Goal: Connect with others: Follow

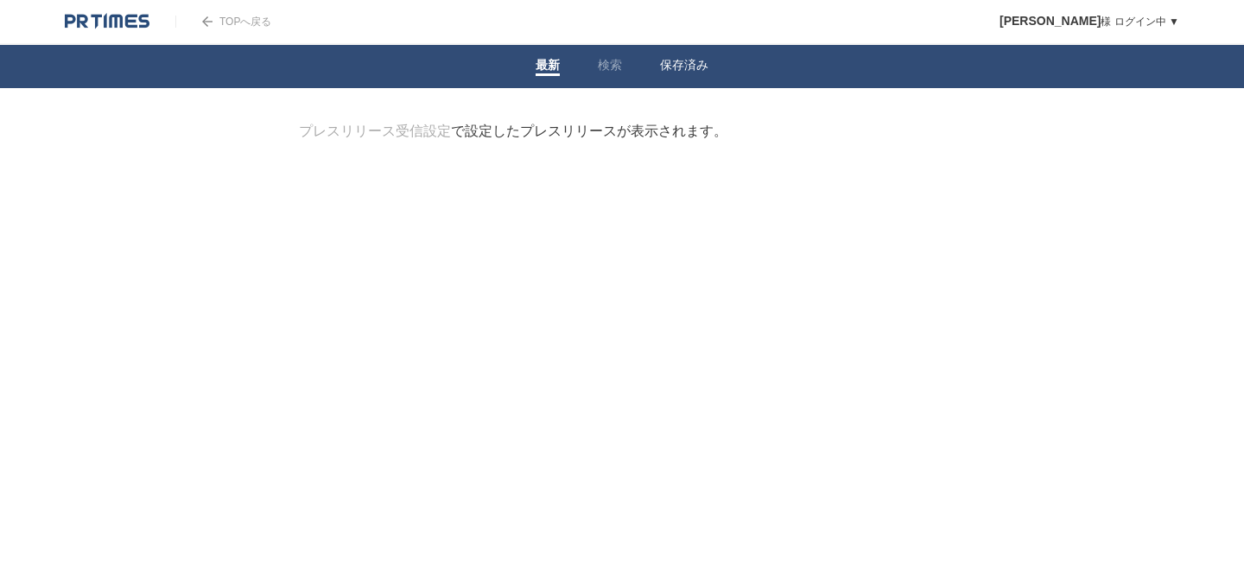
click at [690, 68] on link "保存済み" at bounding box center [684, 67] width 48 height 18
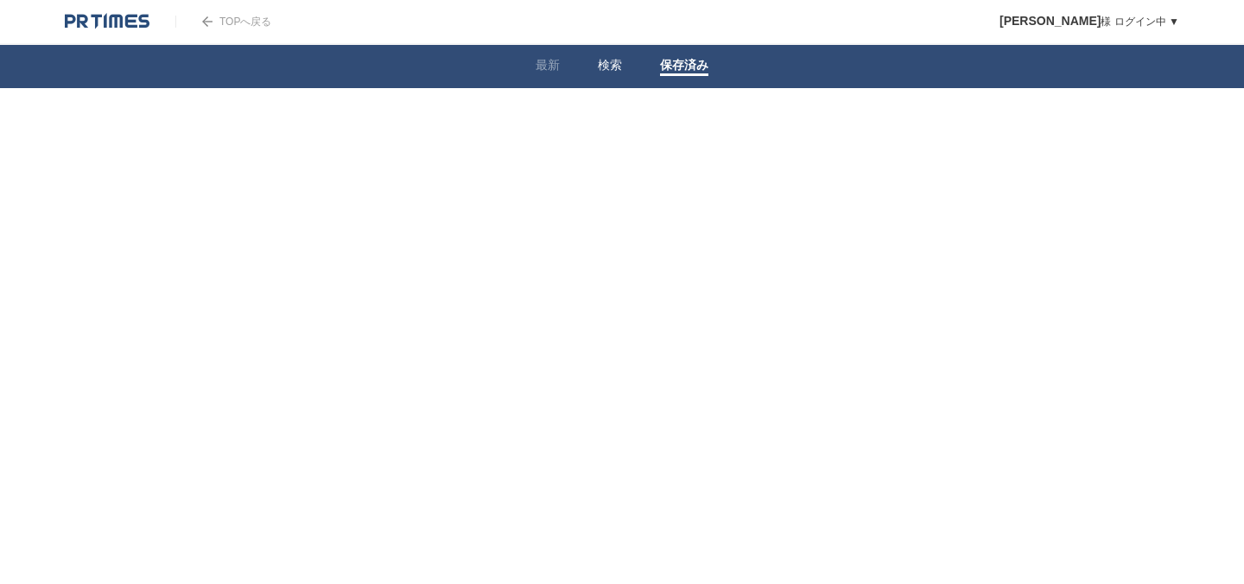
click at [589, 67] on li "検索" at bounding box center [610, 66] width 62 height 43
click at [602, 67] on link "検索" at bounding box center [610, 67] width 24 height 18
click at [541, 67] on link "最新" at bounding box center [547, 67] width 24 height 18
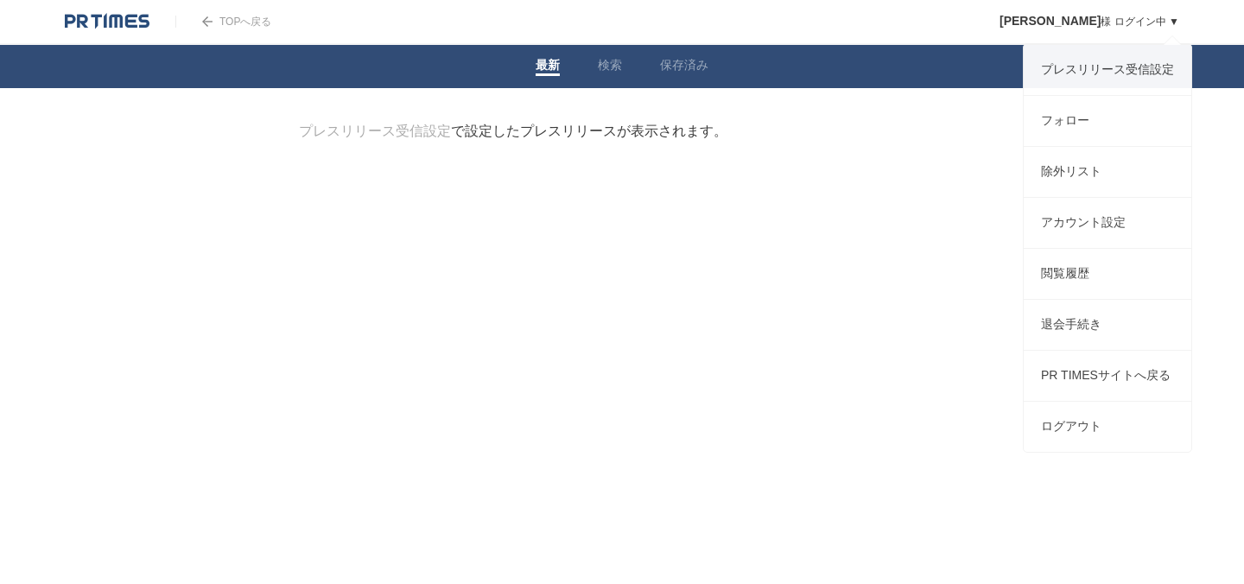
click at [1059, 24] on span "[PERSON_NAME]" at bounding box center [1049, 21] width 101 height 14
click at [1082, 131] on link "フォロー" at bounding box center [1107, 121] width 168 height 50
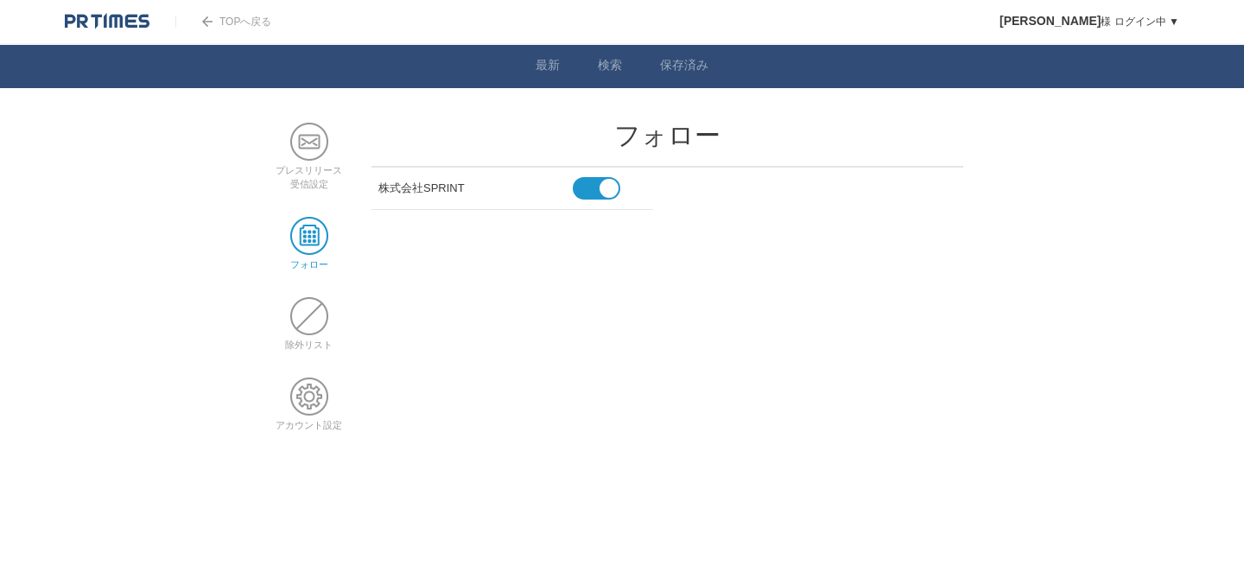
click at [401, 193] on div "株式会社SPRINT" at bounding box center [475, 185] width 194 height 22
drag, startPoint x: 468, startPoint y: 188, endPoint x: 359, endPoint y: 187, distance: 108.8
click at [359, 187] on main "プレスリリース 受信設定 フォロー 除外リスト アカウント設定 フォロー 株式会社SPRINT" at bounding box center [622, 290] width 700 height 335
drag, startPoint x: 482, startPoint y: 189, endPoint x: 380, endPoint y: 189, distance: 101.9
click at [380, 189] on div "株式会社SPRINT" at bounding box center [475, 185] width 194 height 22
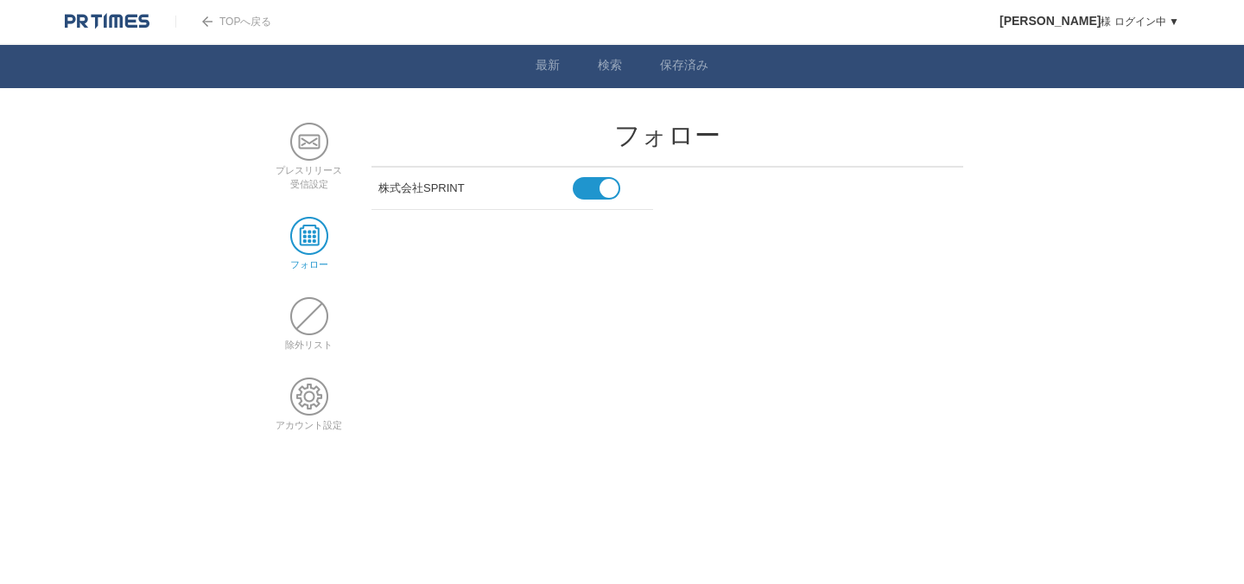
copy div "株式会社SPRINT"
